Goal: Information Seeking & Learning: Learn about a topic

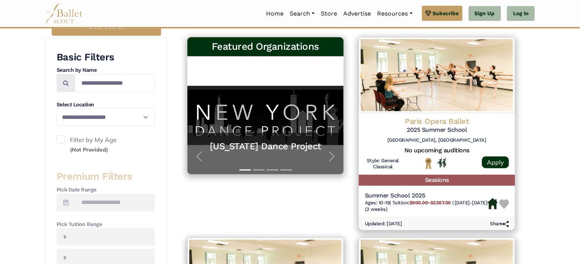
scroll to position [138, 0]
click at [200, 191] on div "Featured Organizations New York Dance Project New York Dance Project Neglia Bal…" at bounding box center [266, 133] width 172 height 201
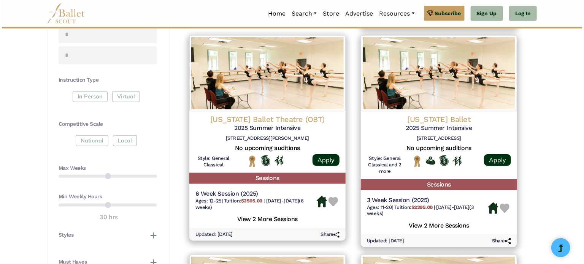
scroll to position [341, 0]
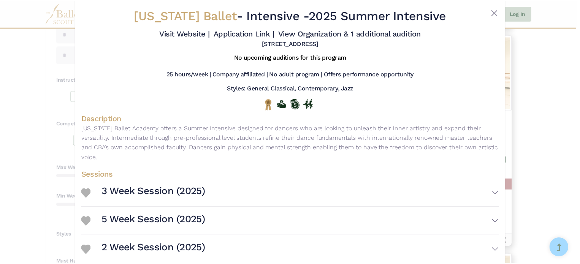
scroll to position [0, 0]
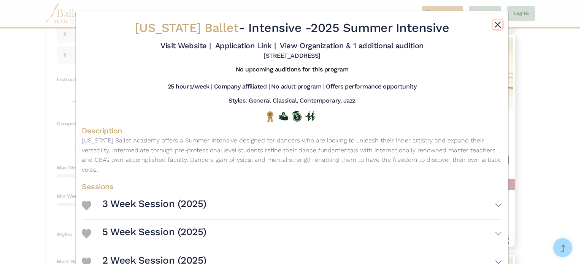
click at [494, 22] on button "Close" at bounding box center [497, 24] width 9 height 9
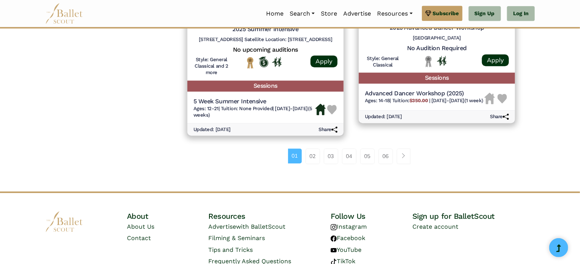
scroll to position [1087, 0]
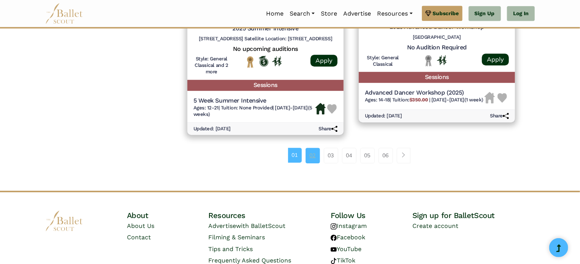
click at [314, 154] on link "02" at bounding box center [313, 155] width 14 height 15
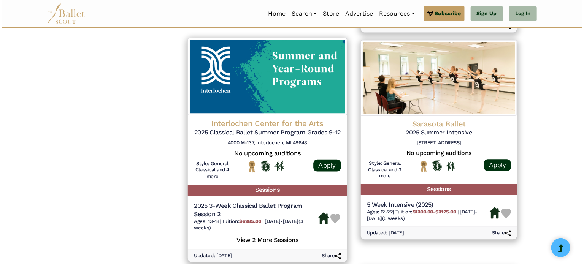
scroll to position [791, 0]
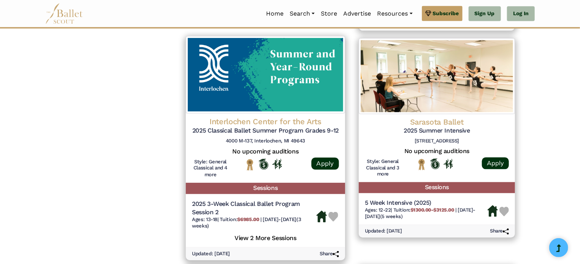
click at [279, 243] on h5 "View 2 More Sessions" at bounding box center [265, 238] width 147 height 10
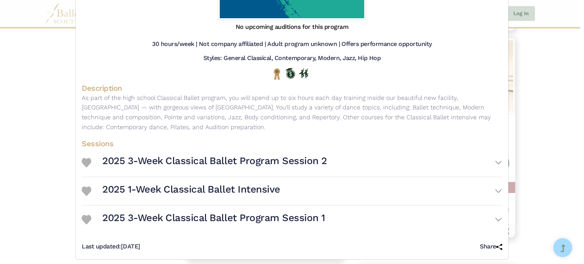
scroll to position [141, 0]
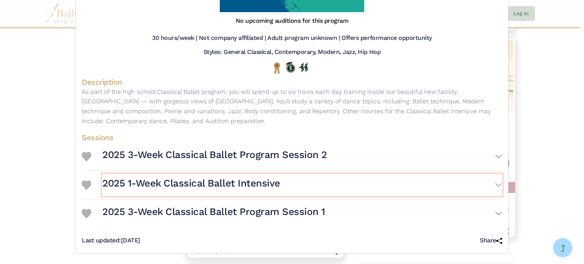
click at [496, 187] on button "2025 1-Week Classical Ballet Intensive" at bounding box center [302, 185] width 400 height 22
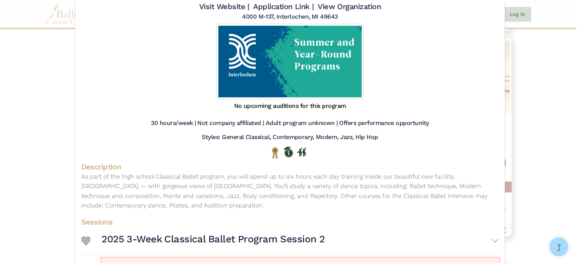
scroll to position [51, 0]
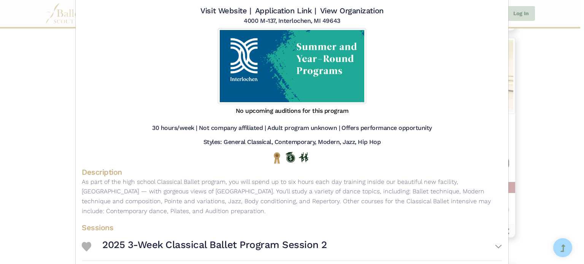
click at [539, 71] on div "Interlochen Center for the Arts - Intensive - 2025 Classical Ballet Summer Prog…" at bounding box center [292, 132] width 584 height 264
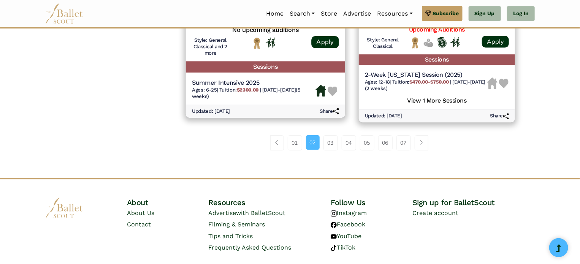
scroll to position [1141, 0]
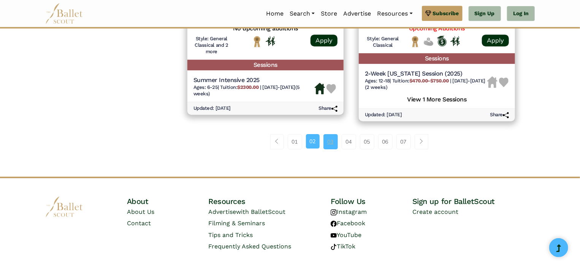
click at [333, 141] on link "03" at bounding box center [331, 141] width 14 height 15
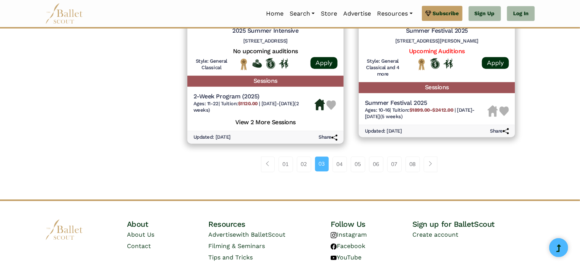
scroll to position [1090, 0]
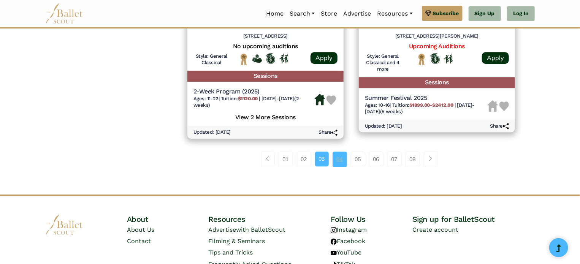
click at [342, 162] on link "04" at bounding box center [340, 159] width 14 height 15
click at [339, 163] on link "04" at bounding box center [340, 159] width 14 height 15
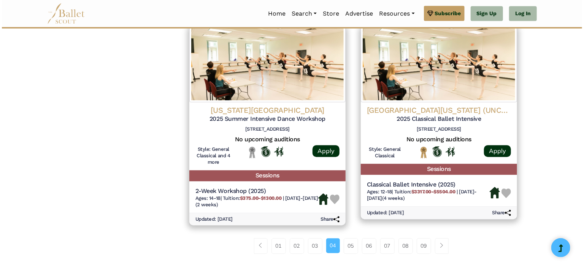
scroll to position [996, 0]
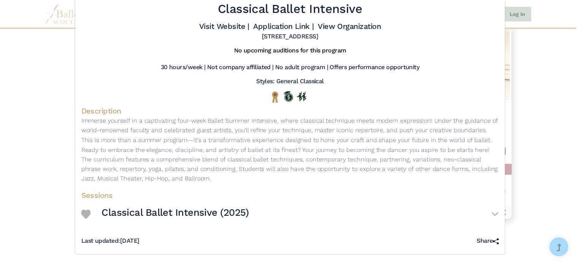
scroll to position [37, 0]
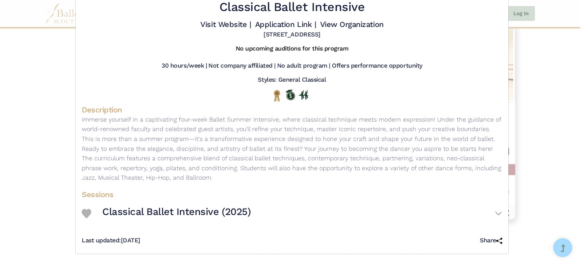
click at [551, 49] on div "[GEOGRAPHIC_DATA][US_STATE] (UNCSA) - Intensive - 2025 Classical Ballet Intensi…" at bounding box center [292, 132] width 584 height 264
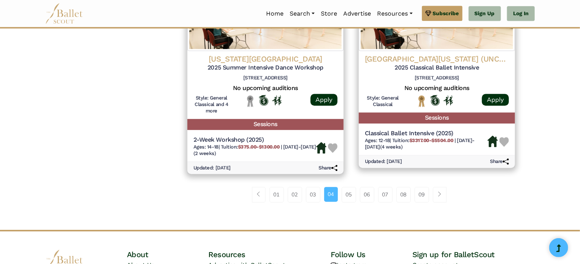
scroll to position [1048, 0]
click at [345, 200] on link "05" at bounding box center [349, 194] width 14 height 15
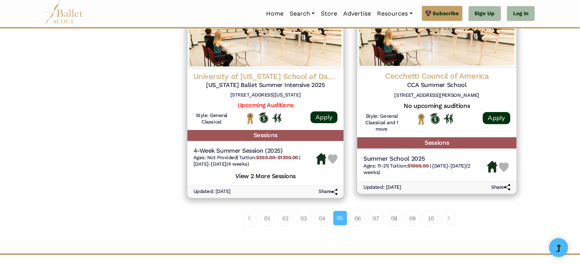
scroll to position [1044, 0]
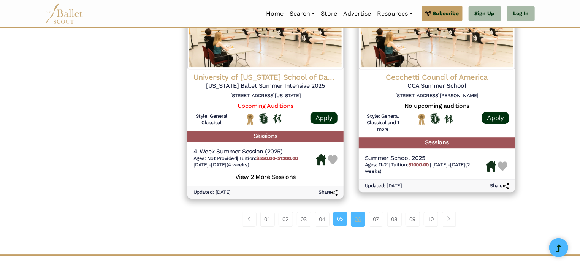
click at [356, 221] on link "06" at bounding box center [358, 219] width 14 height 15
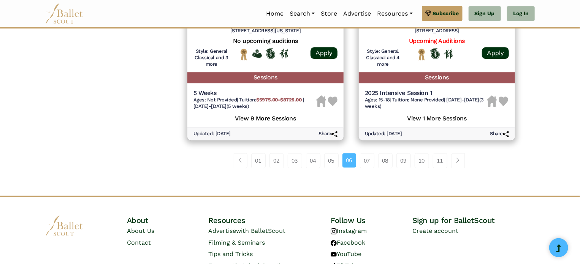
scroll to position [1107, 0]
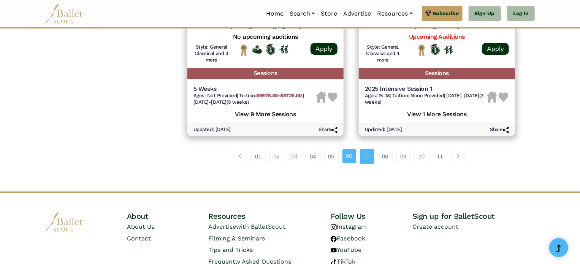
click at [367, 158] on link "07" at bounding box center [367, 156] width 14 height 15
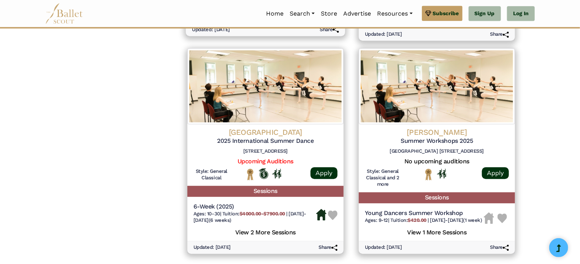
scroll to position [1074, 0]
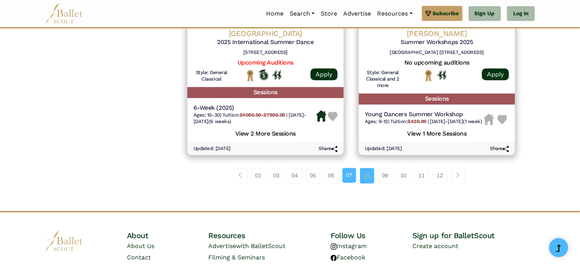
click at [370, 183] on link "08" at bounding box center [367, 175] width 14 height 15
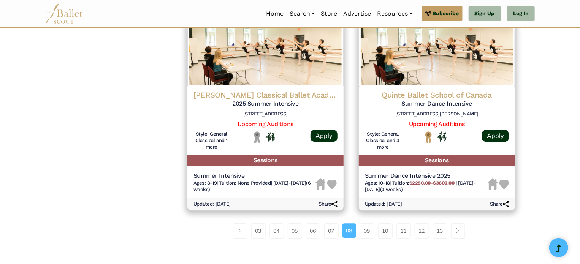
scroll to position [1006, 0]
click at [366, 232] on link "09" at bounding box center [367, 231] width 14 height 15
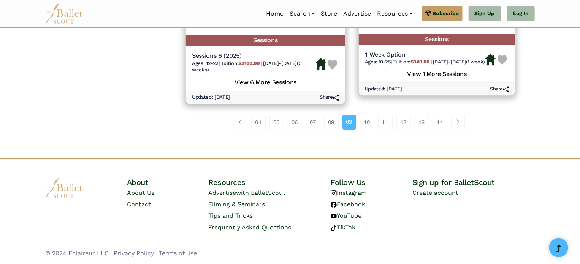
scroll to position [1134, 0]
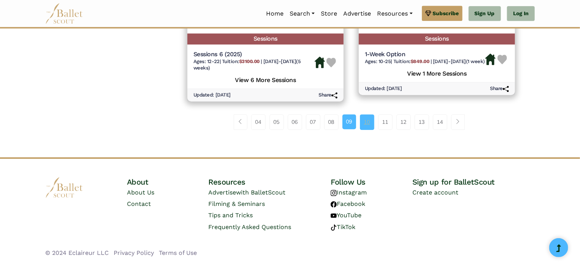
click at [369, 123] on link "10" at bounding box center [367, 121] width 14 height 15
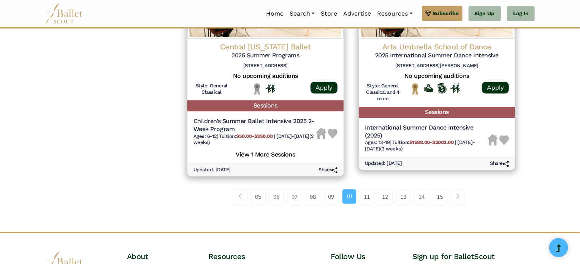
scroll to position [1070, 0]
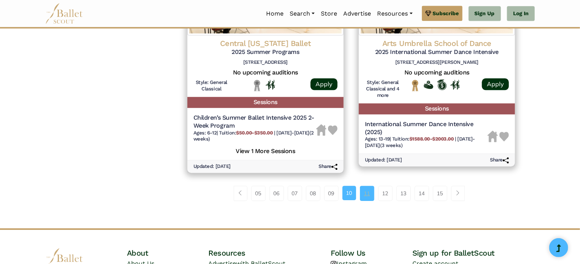
click at [369, 193] on link "11" at bounding box center [367, 193] width 14 height 15
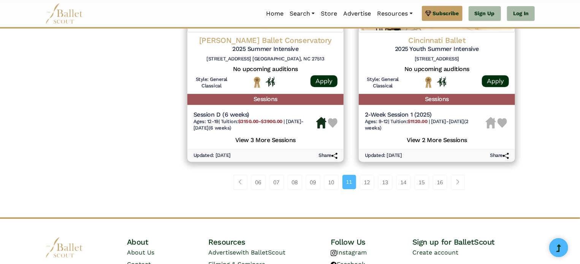
scroll to position [1087, 0]
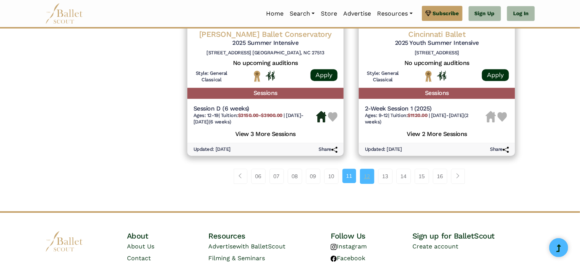
click at [370, 176] on link "12" at bounding box center [367, 176] width 14 height 15
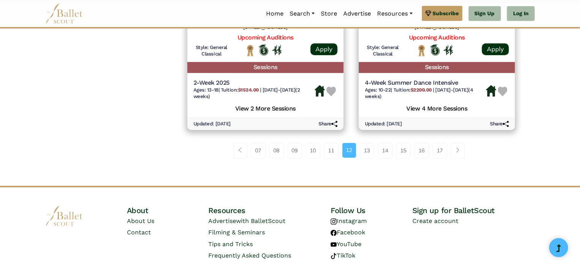
scroll to position [1090, 0]
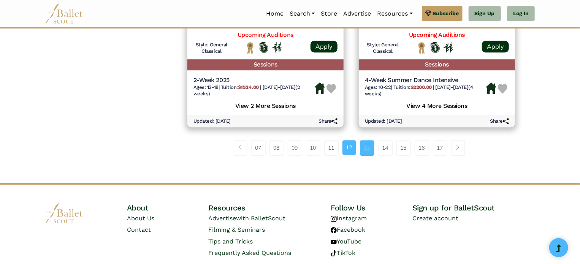
click at [365, 156] on link "13" at bounding box center [367, 147] width 14 height 15
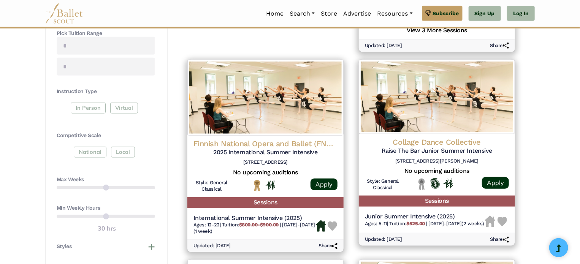
scroll to position [377, 0]
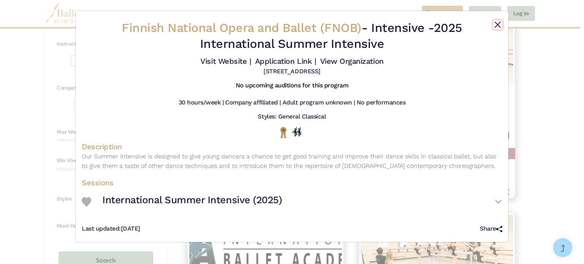
click at [497, 24] on button "Close" at bounding box center [497, 24] width 9 height 9
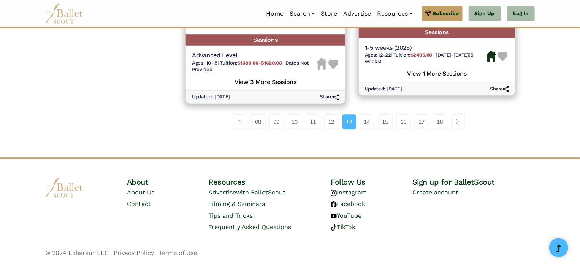
scroll to position [1127, 0]
